Goal: Information Seeking & Learning: Learn about a topic

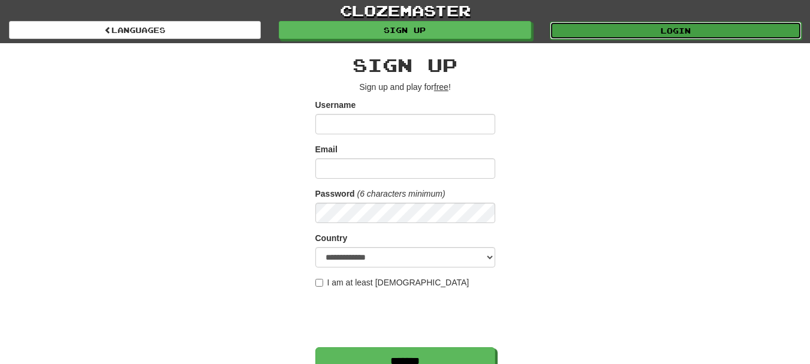
click at [579, 30] on link "Login" at bounding box center [676, 31] width 252 height 18
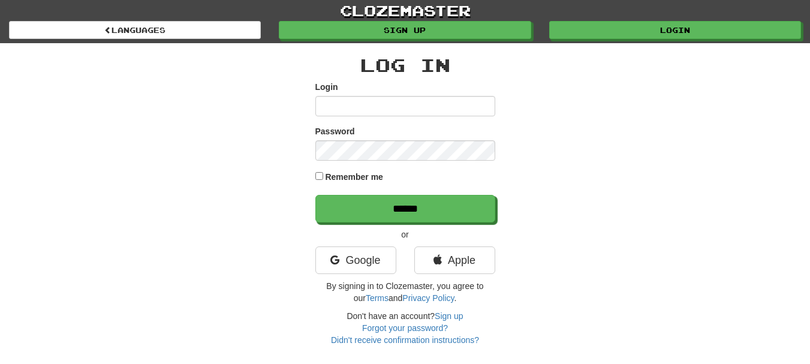
type input "********"
click at [354, 177] on label "Remember me" at bounding box center [354, 177] width 58 height 12
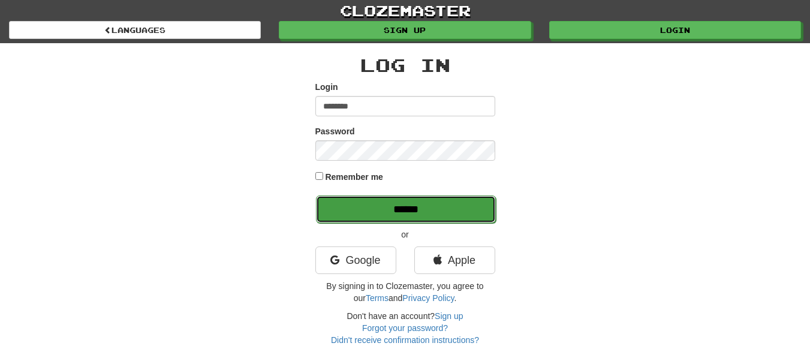
click at [377, 212] on input "******" at bounding box center [406, 209] width 180 height 28
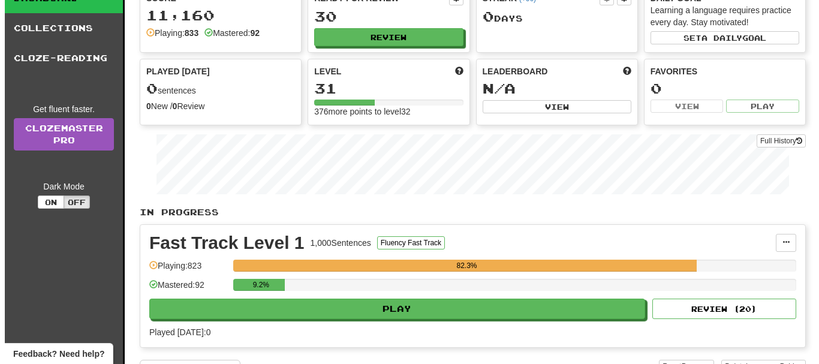
scroll to position [100, 0]
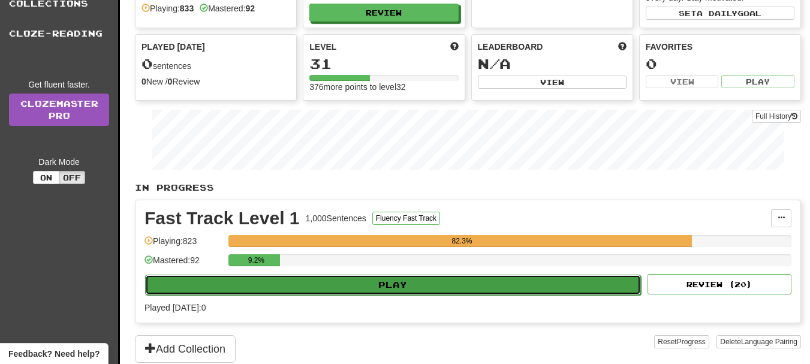
click at [381, 281] on button "Play" at bounding box center [393, 285] width 496 height 20
select select "**"
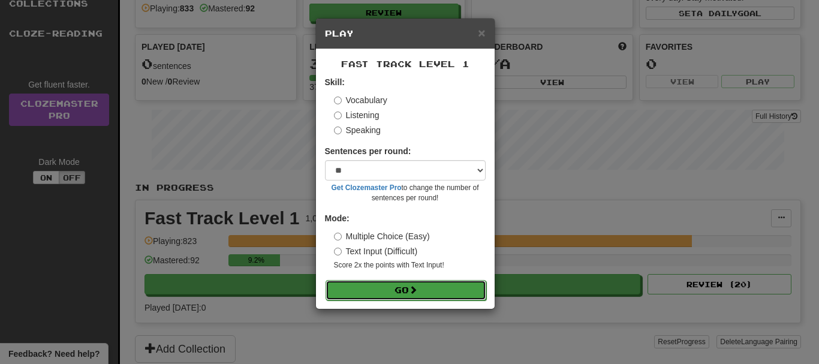
click at [407, 290] on button "Go" at bounding box center [406, 290] width 161 height 20
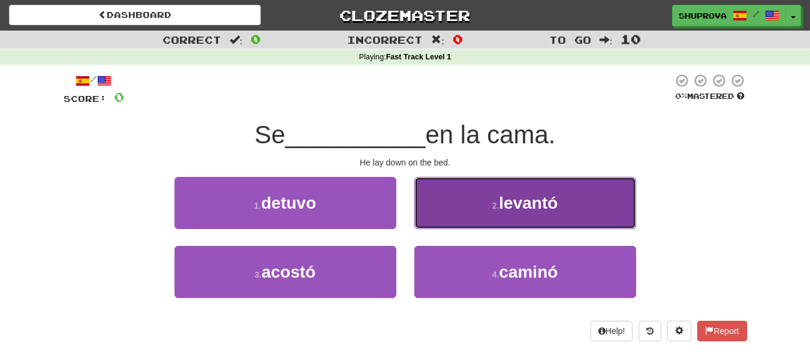
click at [478, 198] on button "2 . [GEOGRAPHIC_DATA]" at bounding box center [525, 203] width 222 height 52
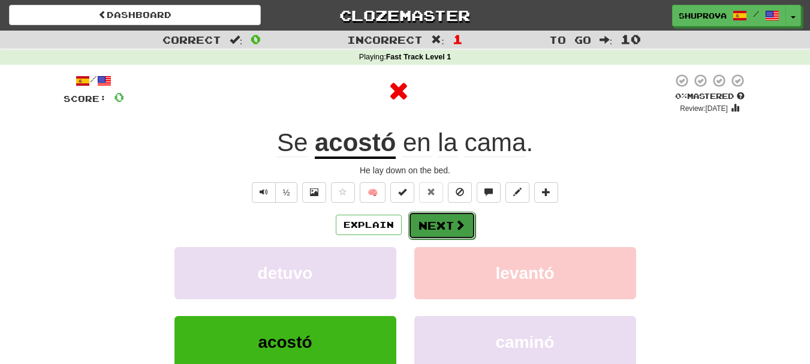
click at [447, 224] on button "Next" at bounding box center [441, 226] width 67 height 28
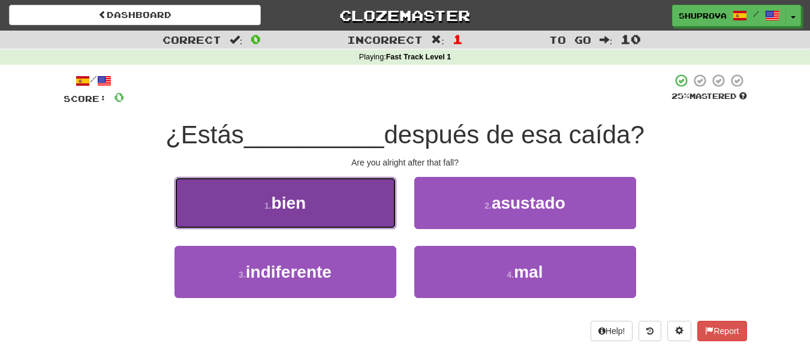
click at [346, 208] on button "1 . bien" at bounding box center [285, 203] width 222 height 52
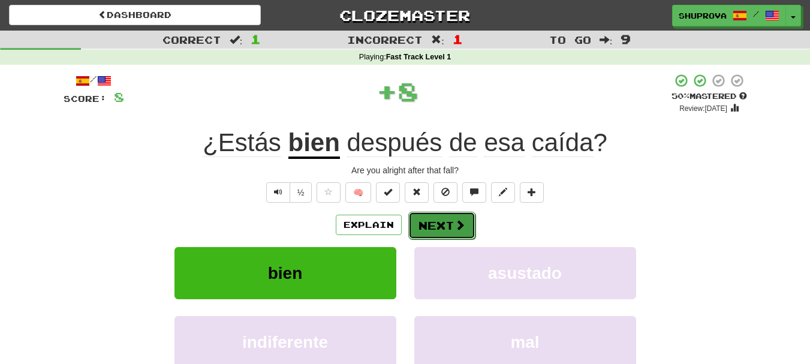
click at [426, 224] on button "Next" at bounding box center [441, 226] width 67 height 28
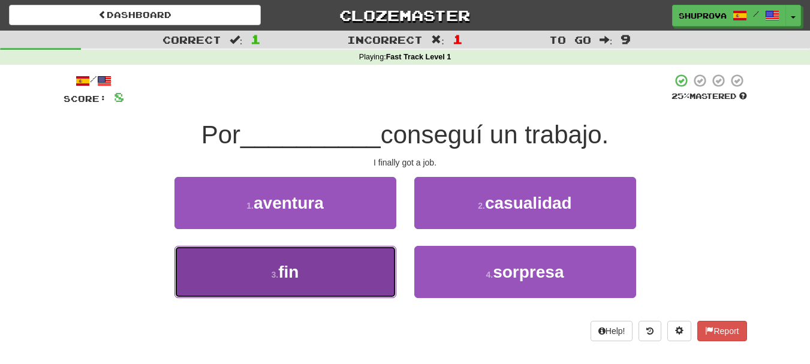
click at [385, 262] on button "3 . fin" at bounding box center [285, 272] width 222 height 52
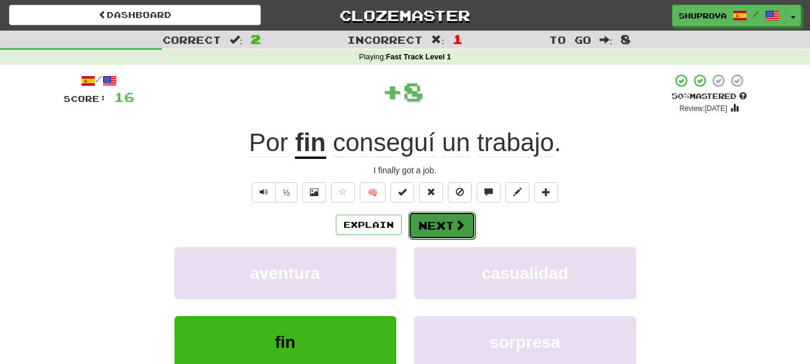
click at [422, 225] on button "Next" at bounding box center [441, 226] width 67 height 28
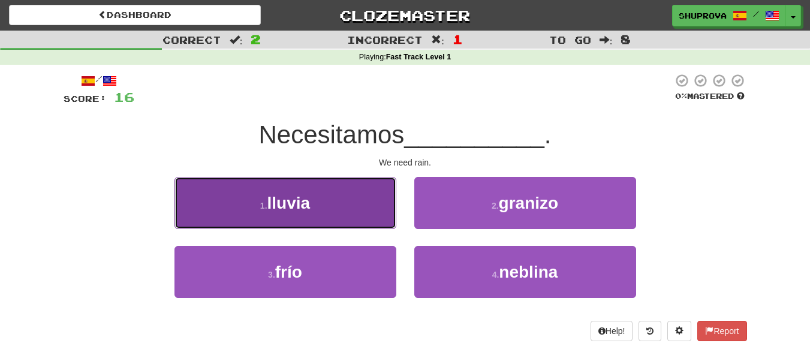
click at [354, 218] on button "1 . lluvia" at bounding box center [285, 203] width 222 height 52
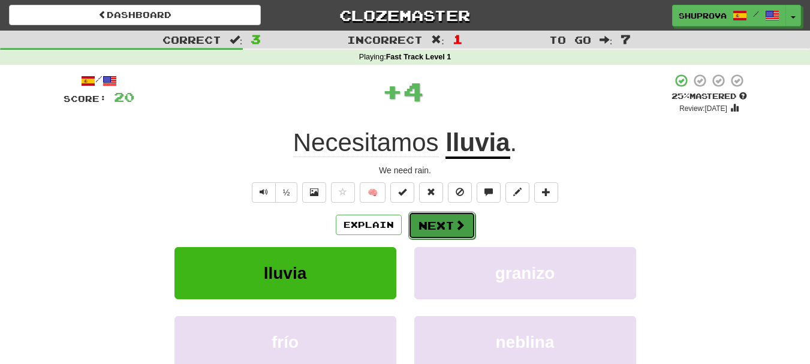
click at [410, 229] on button "Next" at bounding box center [441, 226] width 67 height 28
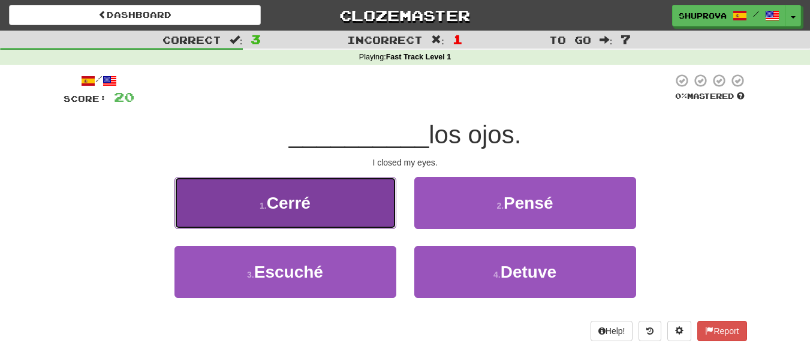
click at [373, 213] on button "1 . Cerré" at bounding box center [285, 203] width 222 height 52
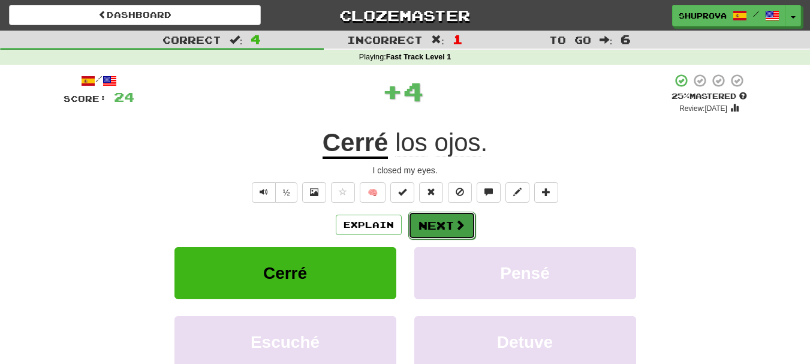
click at [420, 225] on button "Next" at bounding box center [441, 226] width 67 height 28
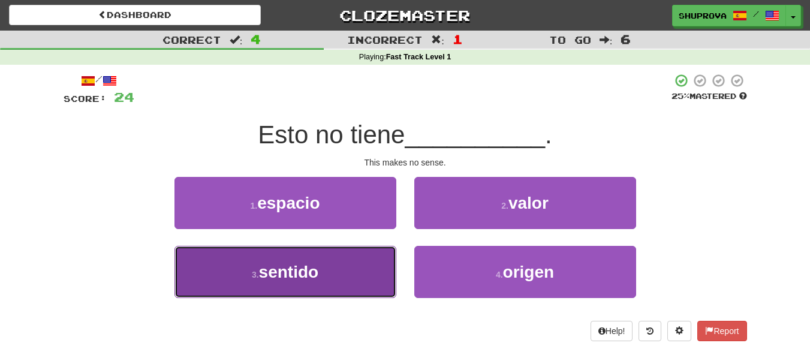
click at [366, 265] on button "3 . sentido" at bounding box center [285, 272] width 222 height 52
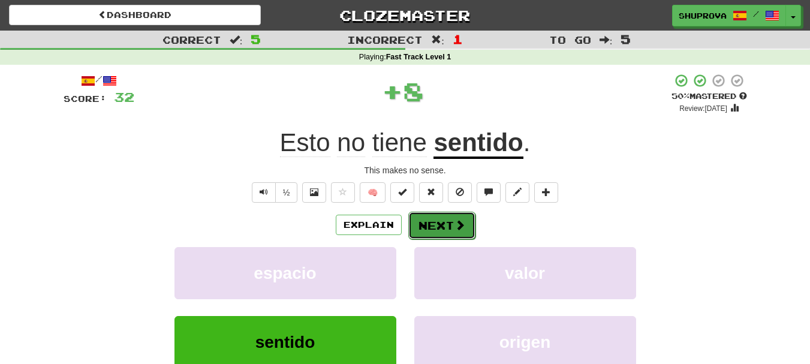
click at [417, 225] on button "Next" at bounding box center [441, 226] width 67 height 28
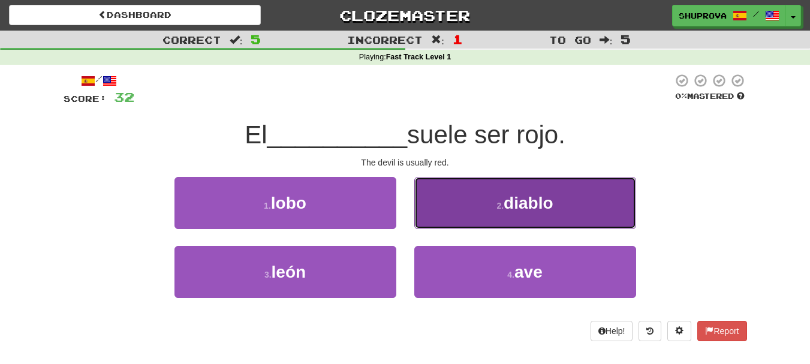
click at [453, 212] on button "2 . diablo" at bounding box center [525, 203] width 222 height 52
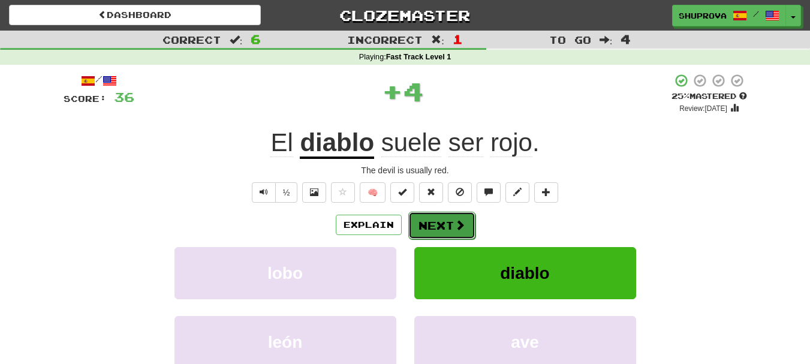
click at [432, 222] on button "Next" at bounding box center [441, 226] width 67 height 28
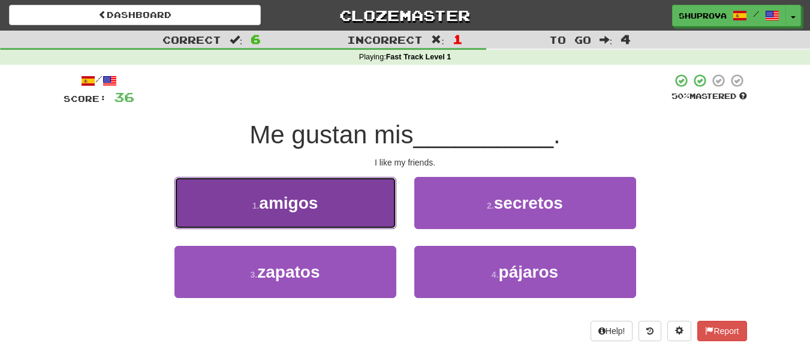
click at [374, 211] on button "1 . amigos" at bounding box center [285, 203] width 222 height 52
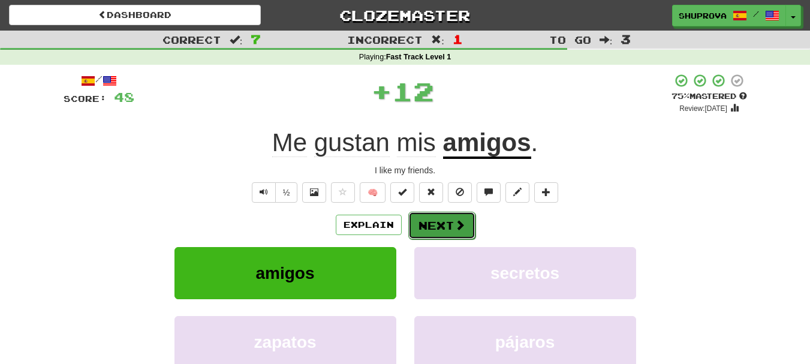
click at [408, 228] on button "Next" at bounding box center [441, 226] width 67 height 28
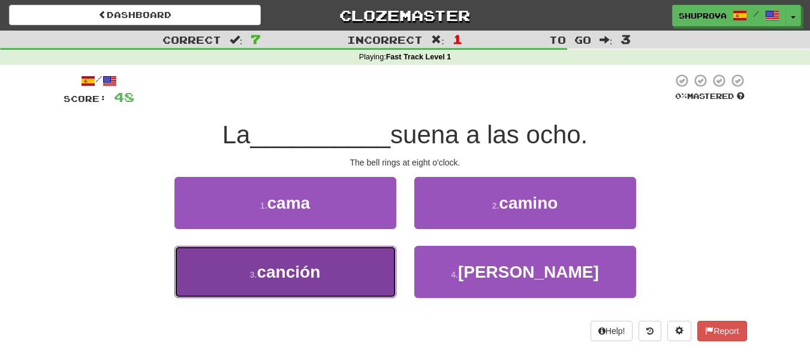
click at [359, 267] on button "3 . canción" at bounding box center [285, 272] width 222 height 52
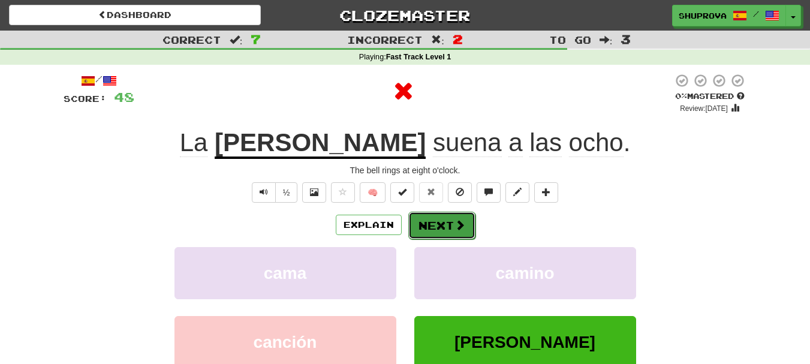
click at [444, 222] on button "Next" at bounding box center [441, 226] width 67 height 28
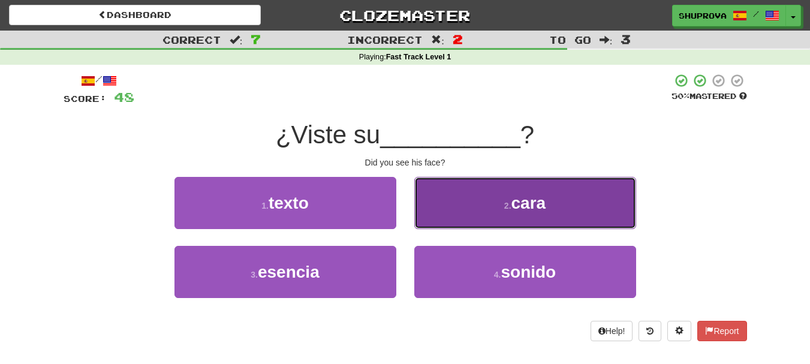
click at [440, 222] on button "2 . cara" at bounding box center [525, 203] width 222 height 52
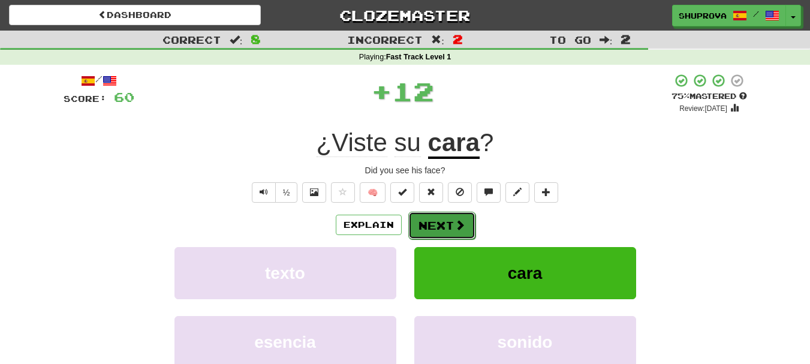
click at [440, 222] on button "Next" at bounding box center [441, 226] width 67 height 28
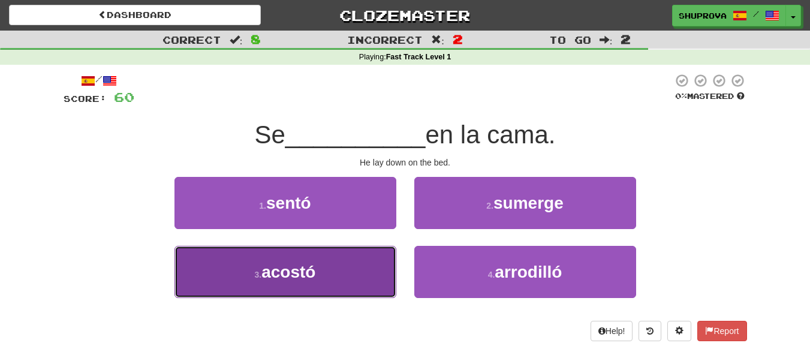
click at [360, 254] on button "3 . acostó" at bounding box center [285, 272] width 222 height 52
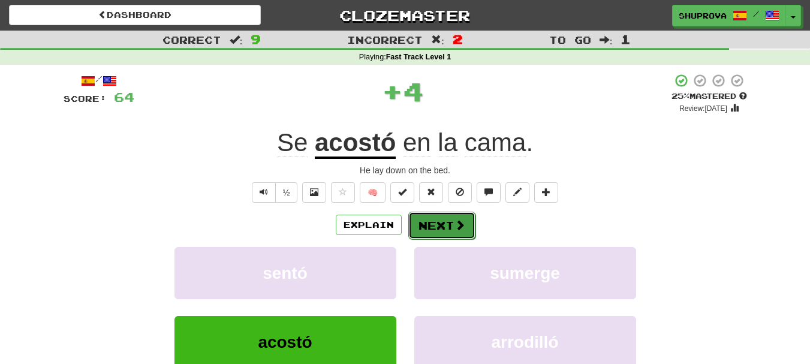
click at [432, 227] on button "Next" at bounding box center [441, 226] width 67 height 28
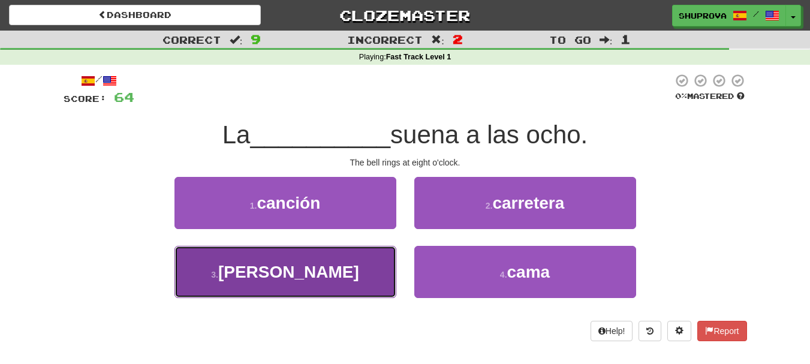
click at [377, 264] on button "3 . [PERSON_NAME]" at bounding box center [285, 272] width 222 height 52
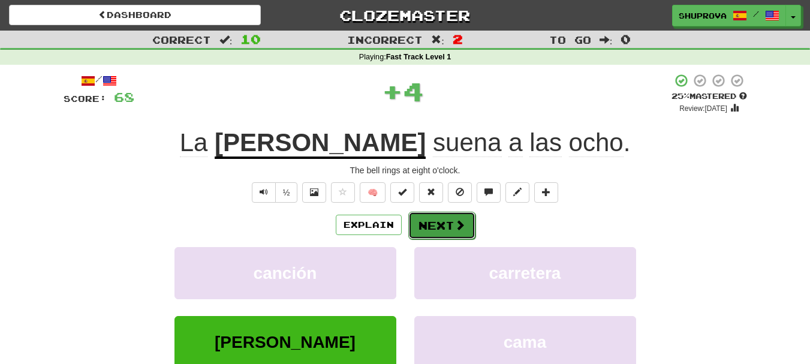
click at [441, 220] on button "Next" at bounding box center [441, 226] width 67 height 28
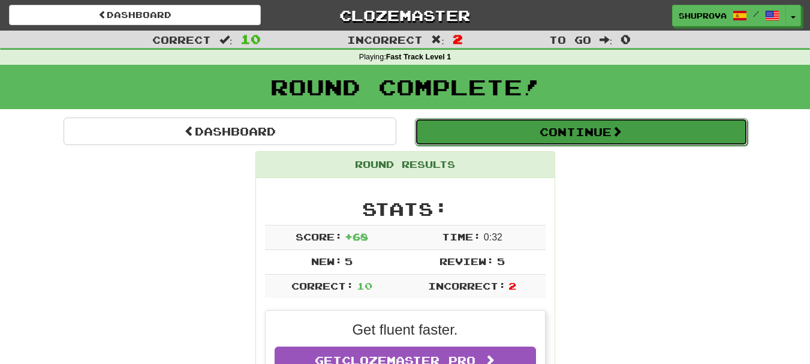
click at [488, 129] on button "Continue" at bounding box center [581, 132] width 333 height 28
